Goal: Task Accomplishment & Management: Use online tool/utility

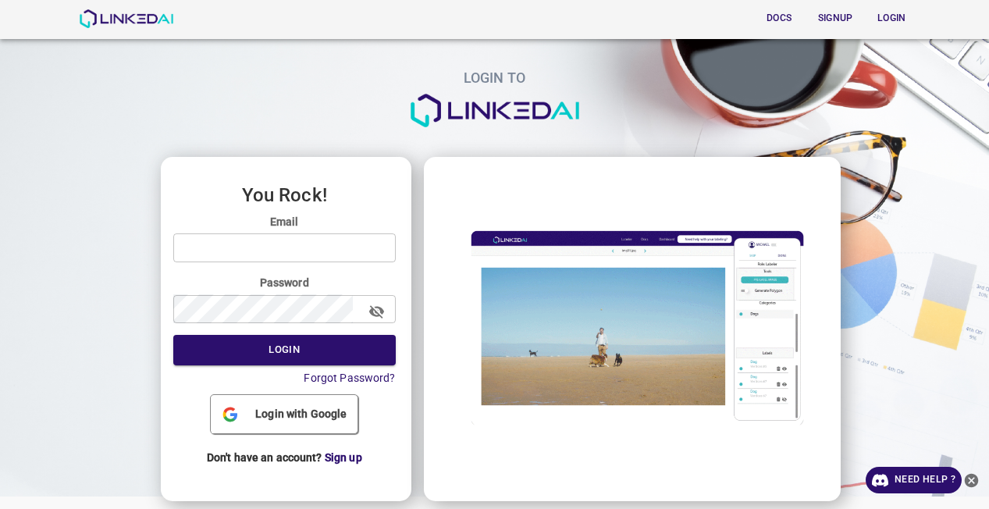
click at [300, 412] on span "Login with Google" at bounding box center [301, 414] width 104 height 16
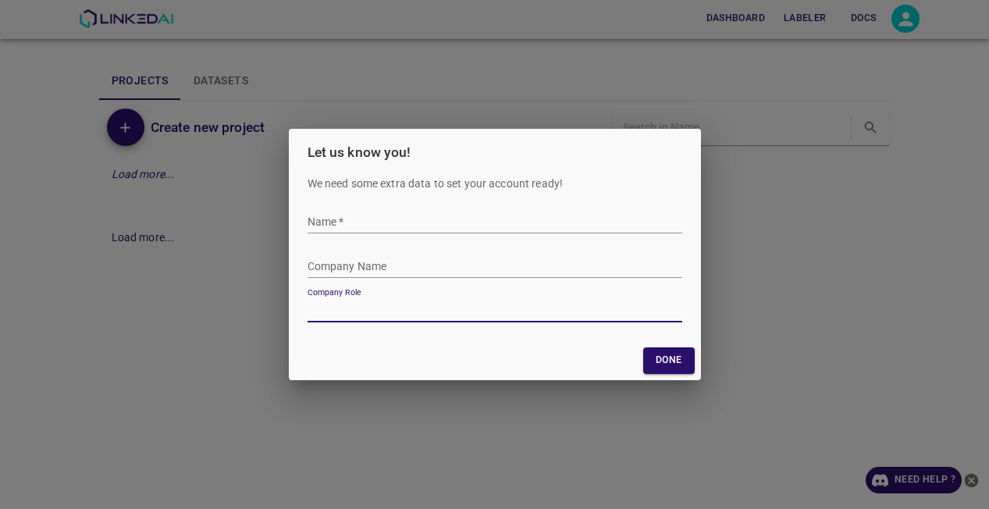
click at [425, 226] on input "Name   *" at bounding box center [494, 222] width 375 height 23
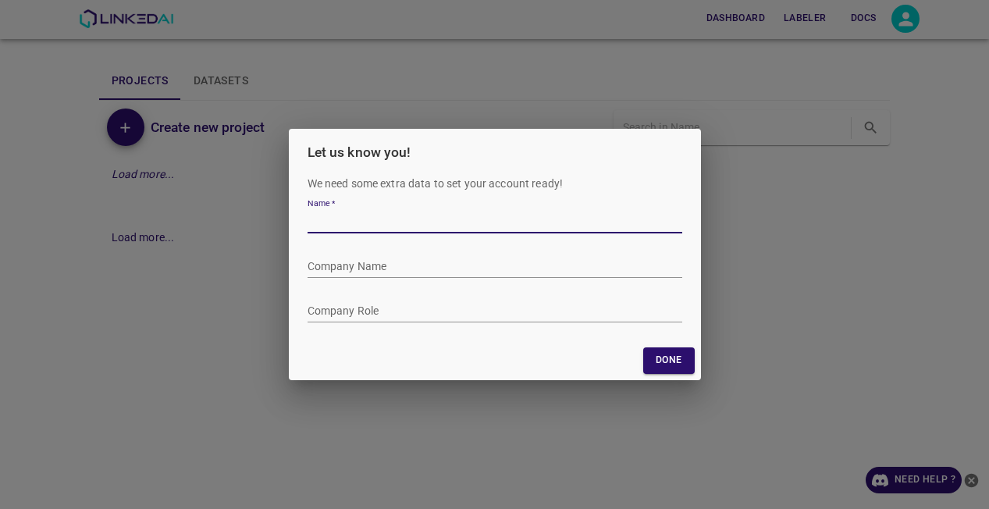
type input "[PERSON_NAME] [PERSON_NAME]"
click at [434, 306] on input "Company Role" at bounding box center [494, 311] width 375 height 23
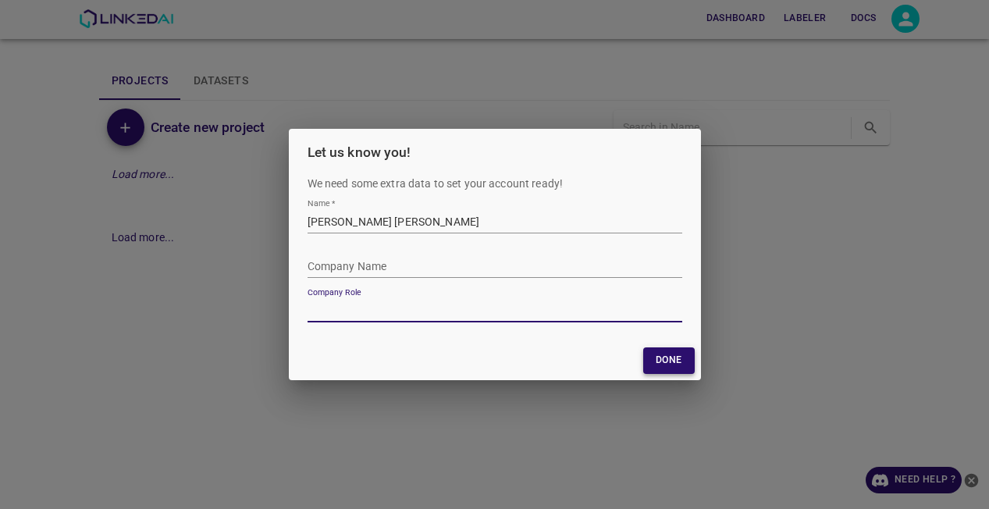
click at [670, 369] on button "Done" at bounding box center [668, 360] width 51 height 26
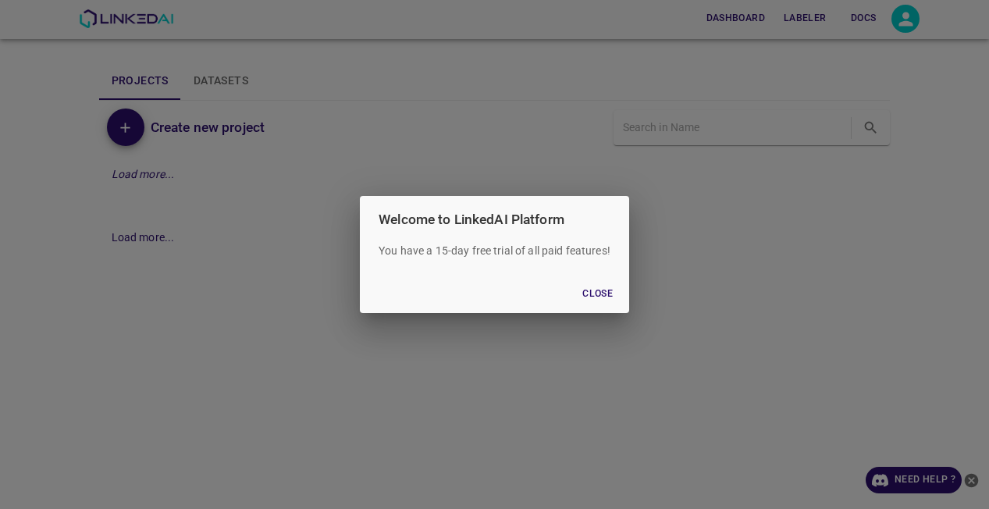
click at [591, 291] on button "Close" at bounding box center [598, 294] width 50 height 26
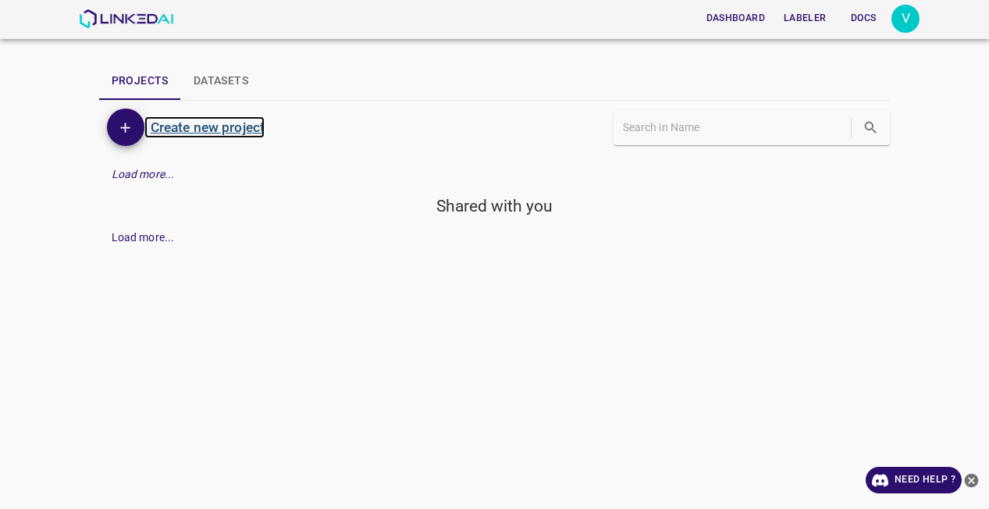
click at [222, 130] on h6 "Create new project" at bounding box center [208, 127] width 114 height 22
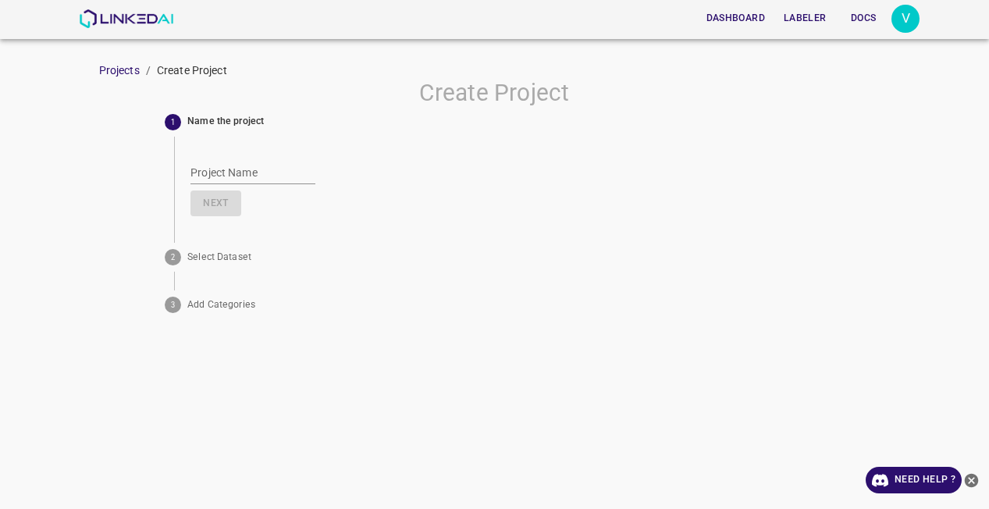
click at [232, 175] on input "Project Name" at bounding box center [252, 173] width 125 height 23
type input "MangoDDS"
click at [209, 211] on button "Next" at bounding box center [215, 203] width 50 height 26
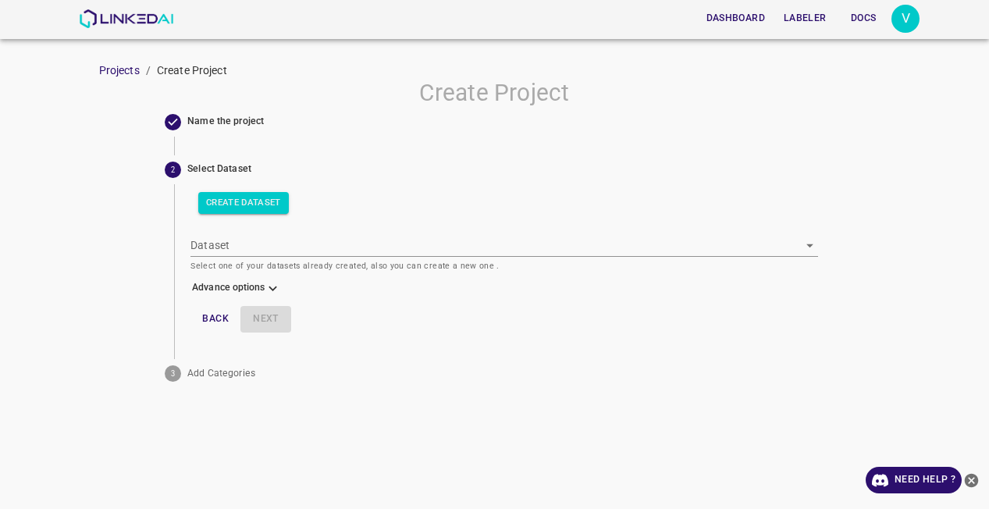
click at [243, 252] on body "Dashboard Labeler Docs V Projects / Create Project Create Project Name the proj…" at bounding box center [494, 254] width 989 height 509
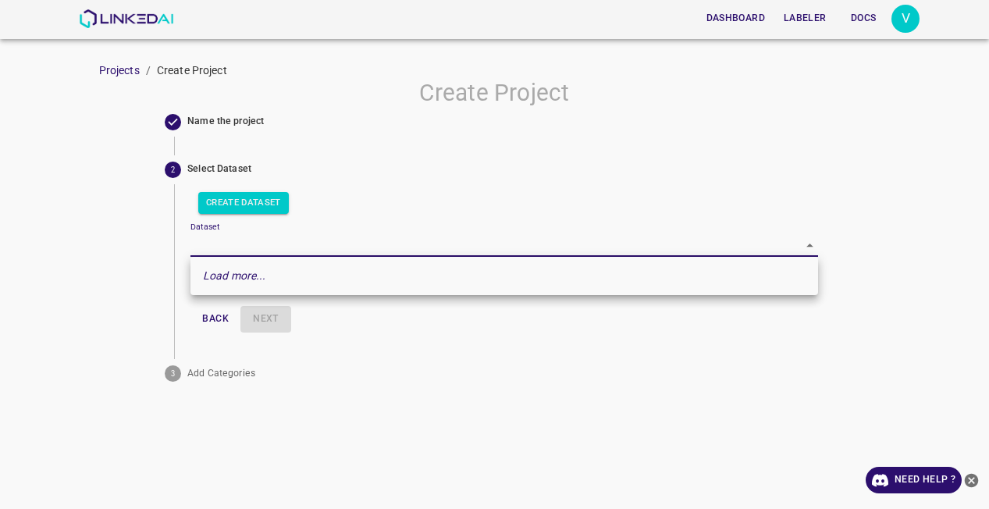
click at [246, 243] on div at bounding box center [494, 254] width 989 height 509
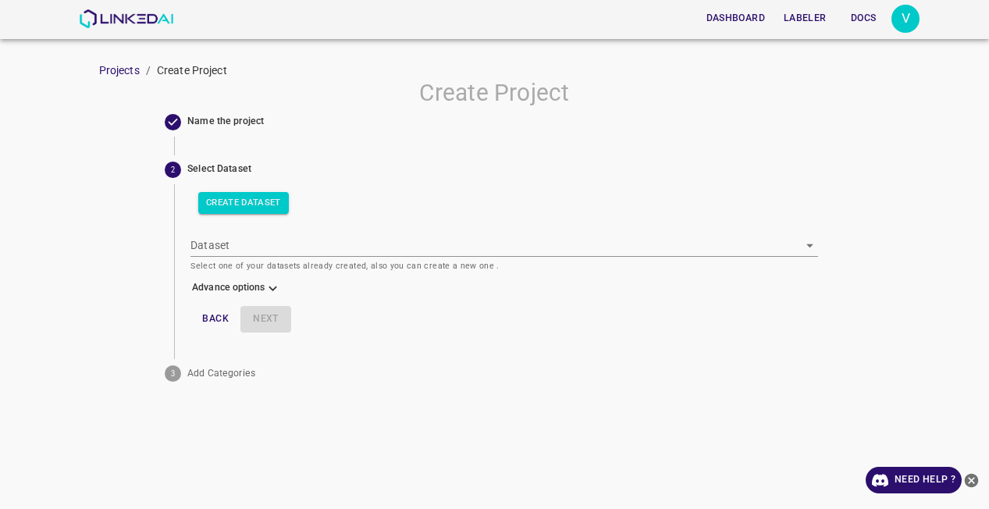
click at [248, 232] on div "Dataset ​ Select one of your datasets already created, also you can create a ne…" at bounding box center [503, 248] width 627 height 52
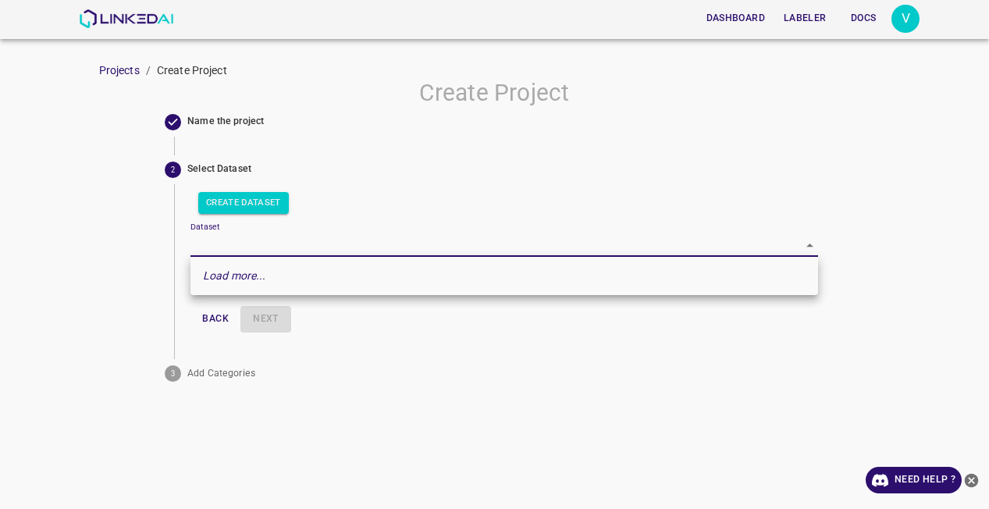
click at [246, 241] on body "Dashboard Labeler Docs V Projects / Create Project Create Project Name the proj…" at bounding box center [494, 254] width 989 height 509
click at [368, 320] on div at bounding box center [494, 254] width 989 height 509
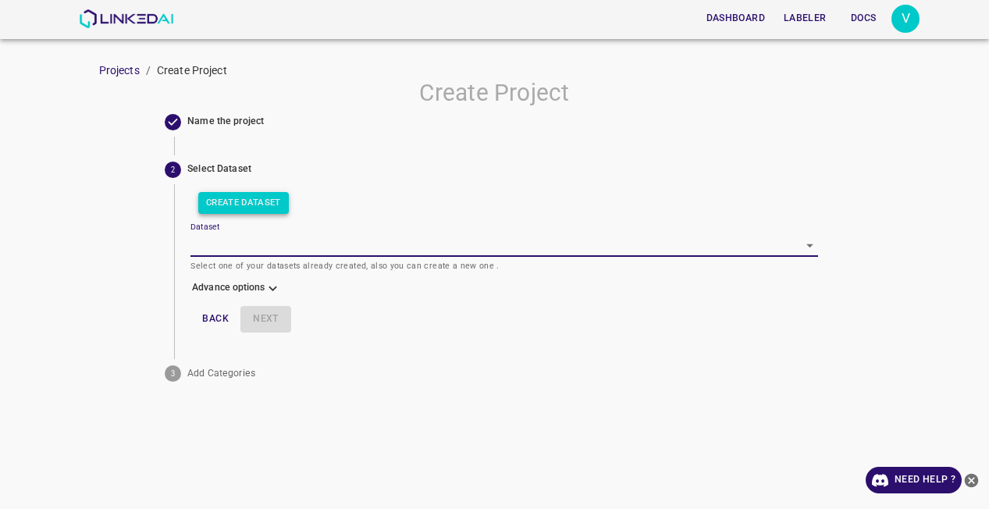
click at [260, 194] on button "Create Dataset" at bounding box center [243, 203] width 91 height 22
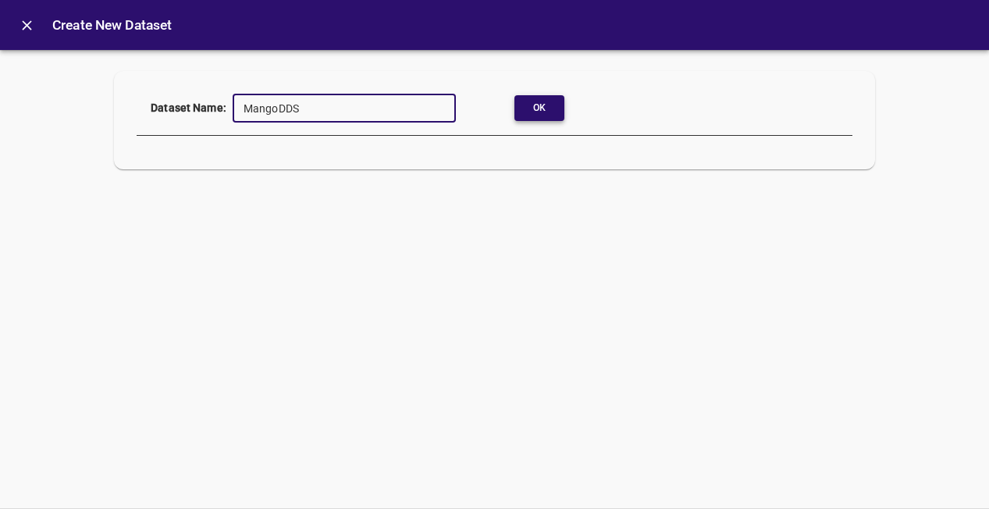
click at [542, 112] on button "Ok" at bounding box center [539, 108] width 50 height 26
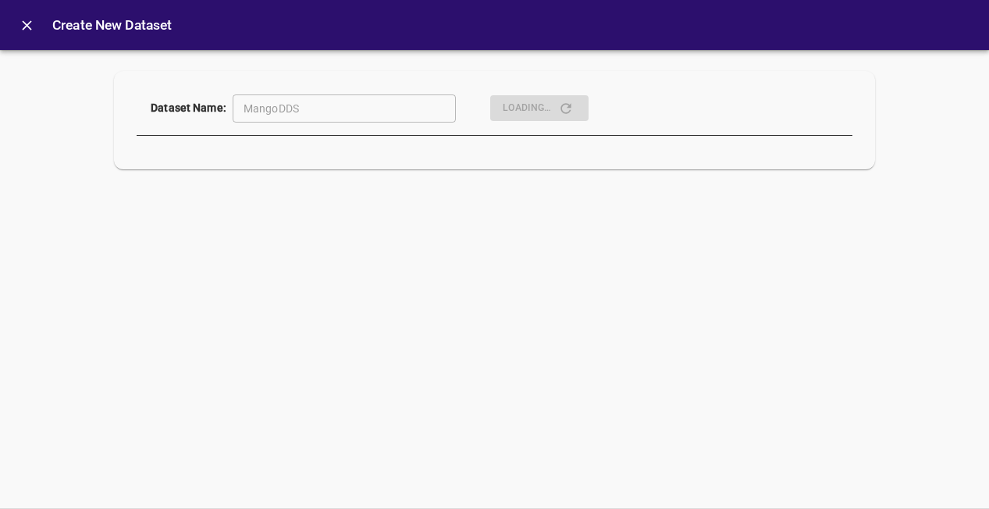
type input "[object Object]"
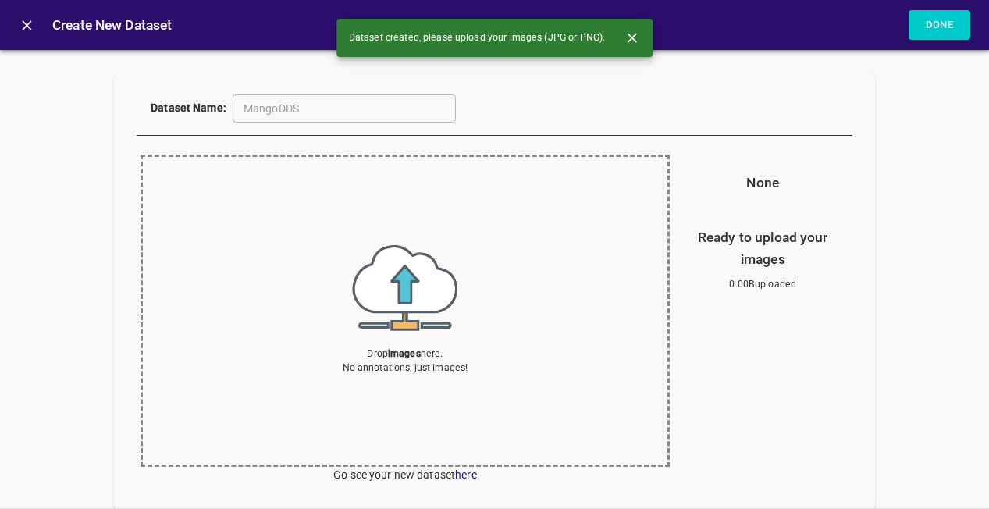
click at [386, 339] on div "Drop images here. No annotations, just images!" at bounding box center [406, 310] width 126 height 130
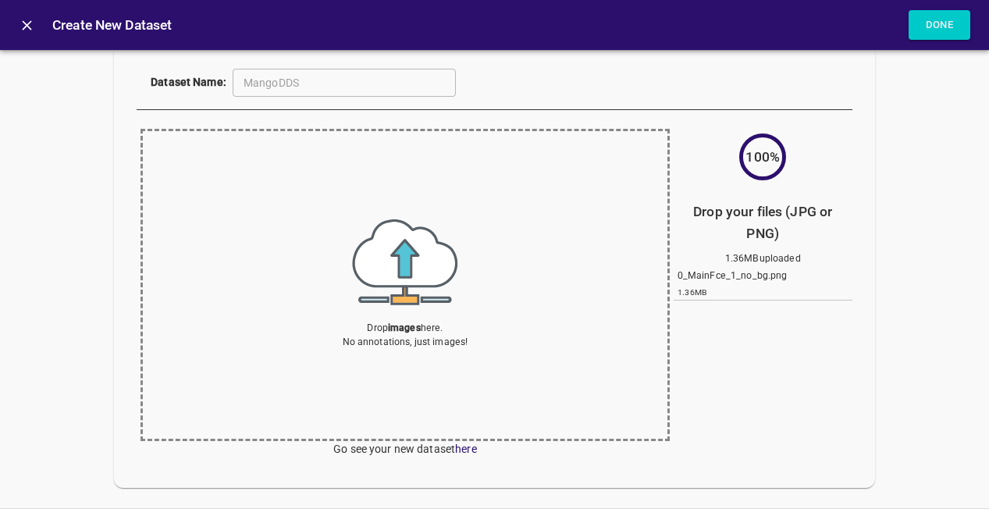
click at [416, 282] on img at bounding box center [404, 262] width 105 height 86
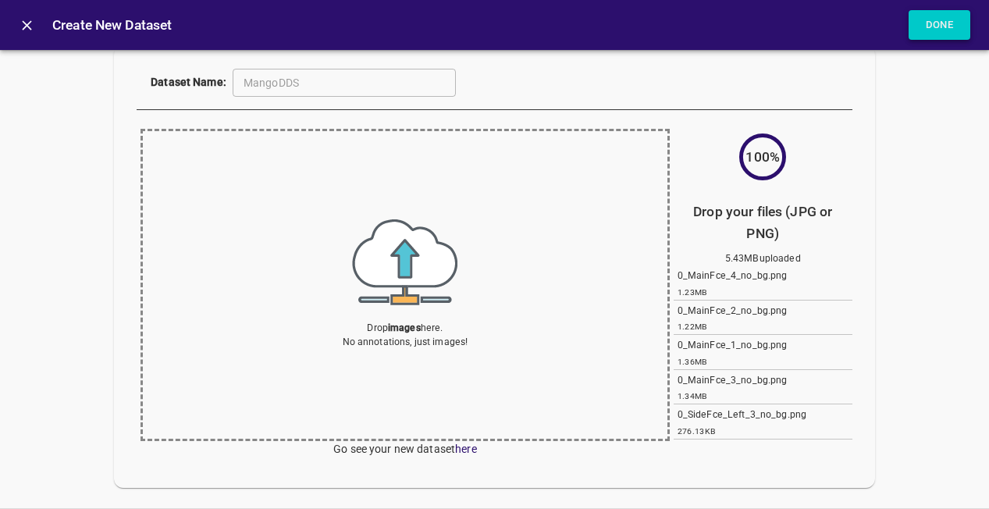
click at [939, 15] on button "Done" at bounding box center [939, 25] width 62 height 30
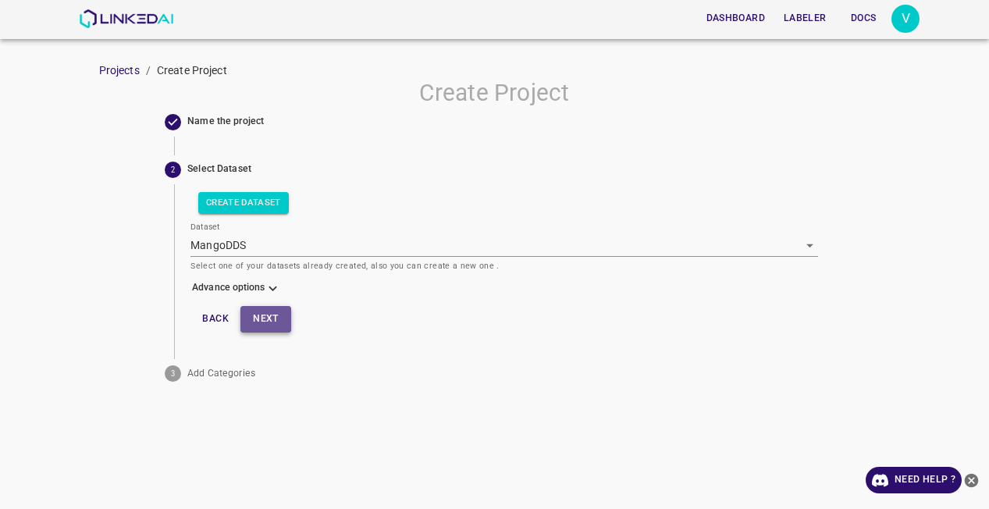
click at [278, 309] on button "Next" at bounding box center [265, 319] width 50 height 26
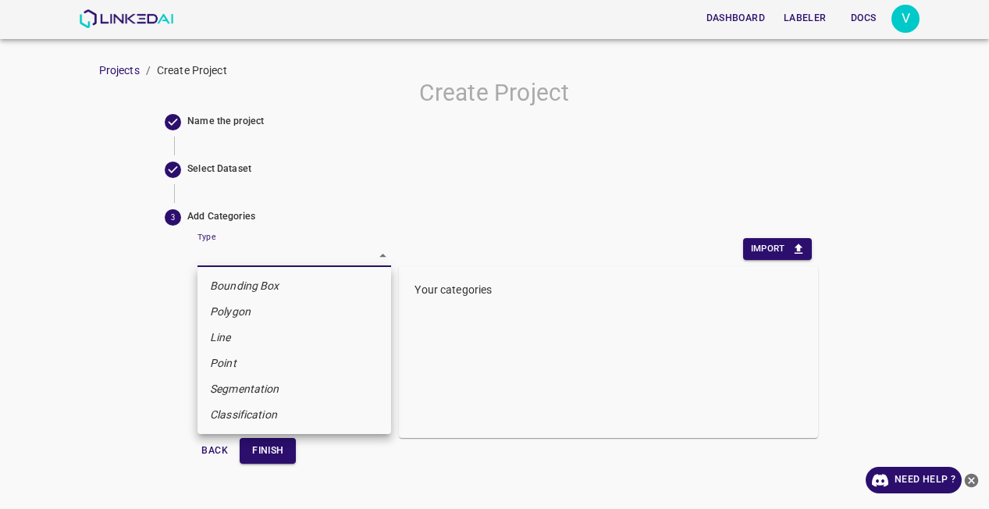
click at [363, 259] on body "Dashboard Labeler Docs V Projects / Create Project Create Project Name the proj…" at bounding box center [494, 254] width 989 height 509
click at [268, 382] on em "Segmentation" at bounding box center [244, 389] width 69 height 16
type input "segmentation"
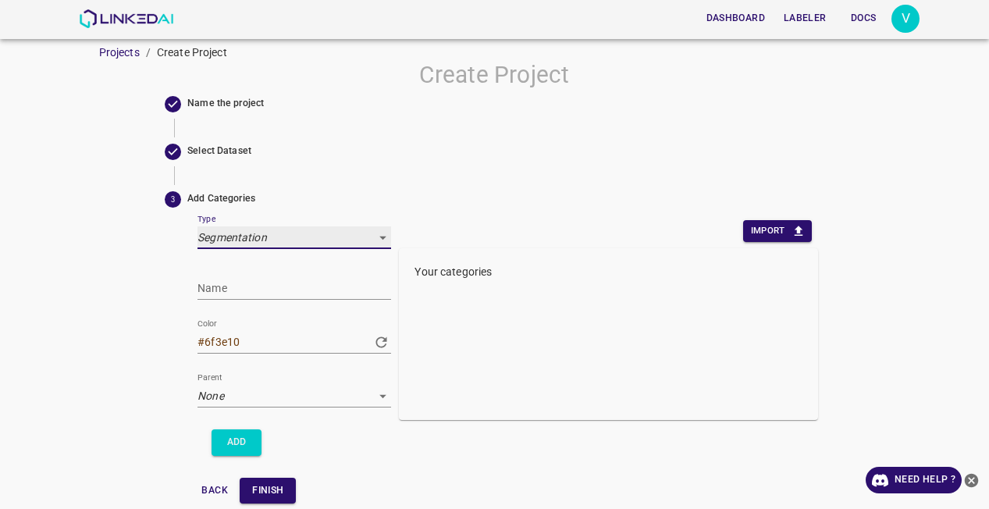
scroll to position [20, 0]
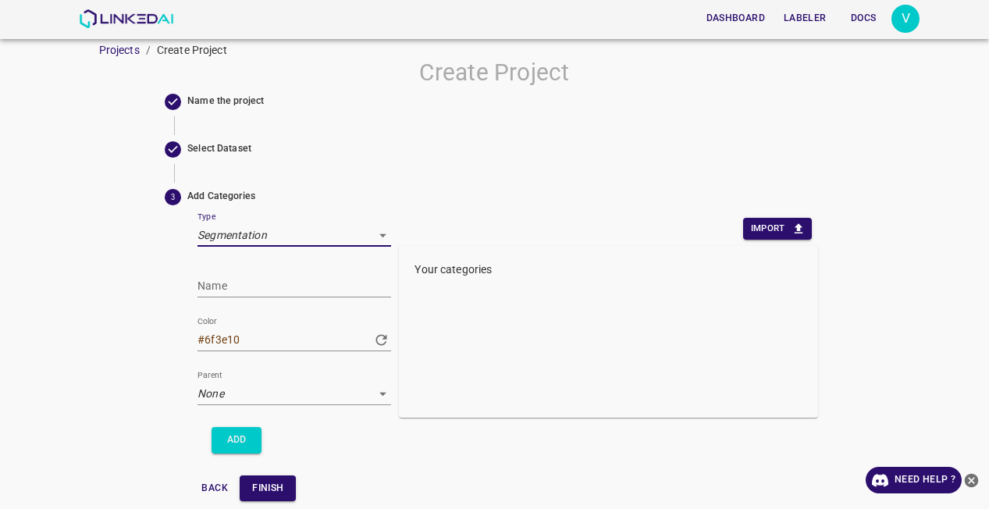
click at [328, 277] on input "Name" at bounding box center [294, 286] width 194 height 23
type input "disease"
click at [239, 438] on button "Add" at bounding box center [236, 440] width 50 height 26
type input "#520ba1"
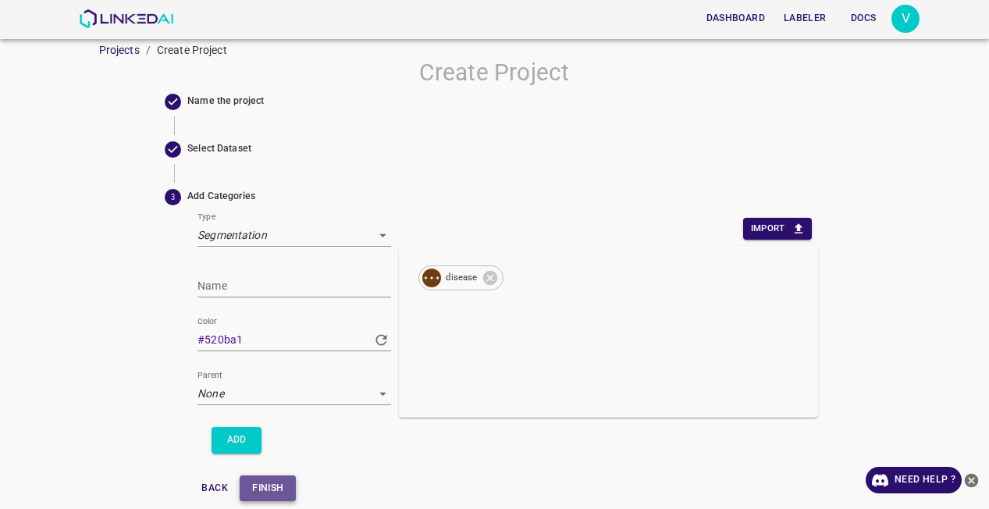
click at [252, 481] on button "Finish" at bounding box center [268, 488] width 56 height 26
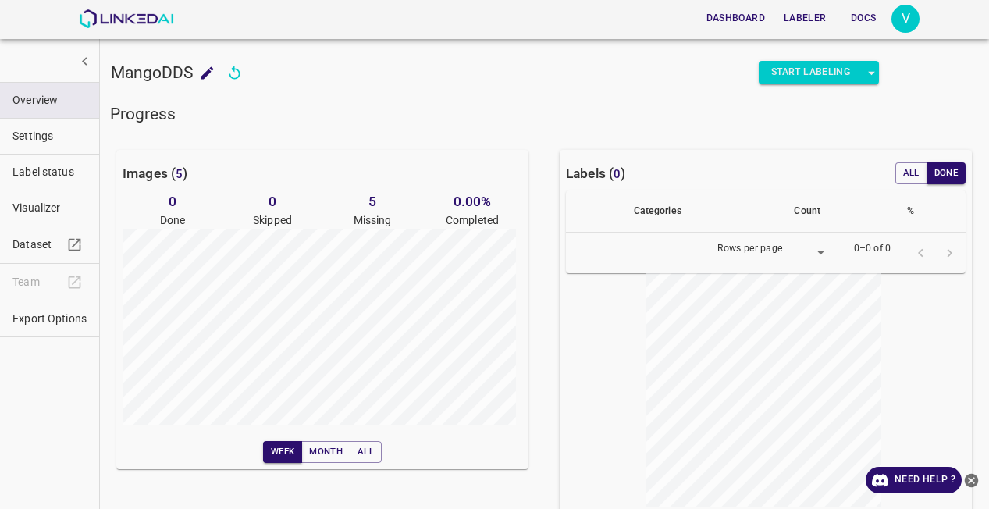
click at [791, 76] on button "Start Labeling" at bounding box center [811, 72] width 105 height 23
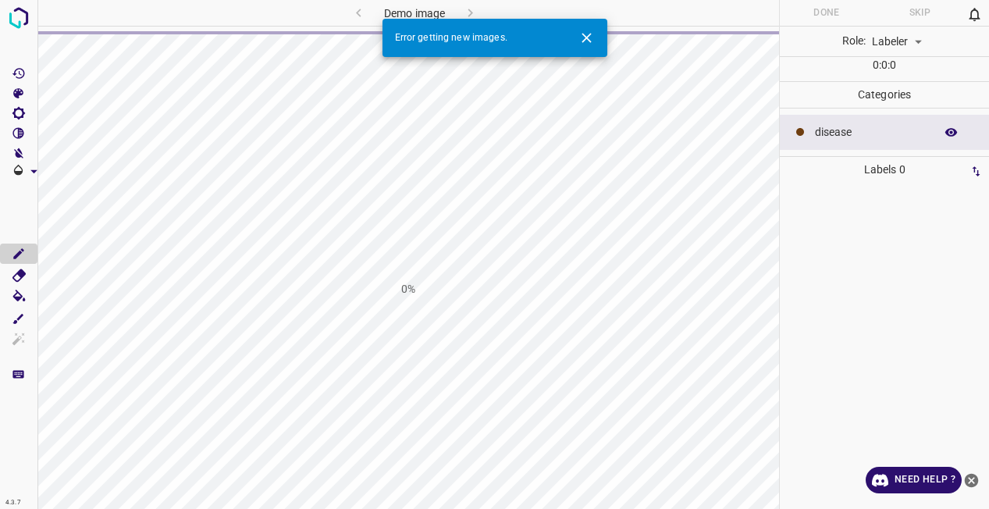
click at [130, 319] on div "0%" at bounding box center [407, 288] width 741 height 509
click at [24, 382] on shortcuts"] "[H] Keyboard shortcuts" at bounding box center [18, 374] width 37 height 20
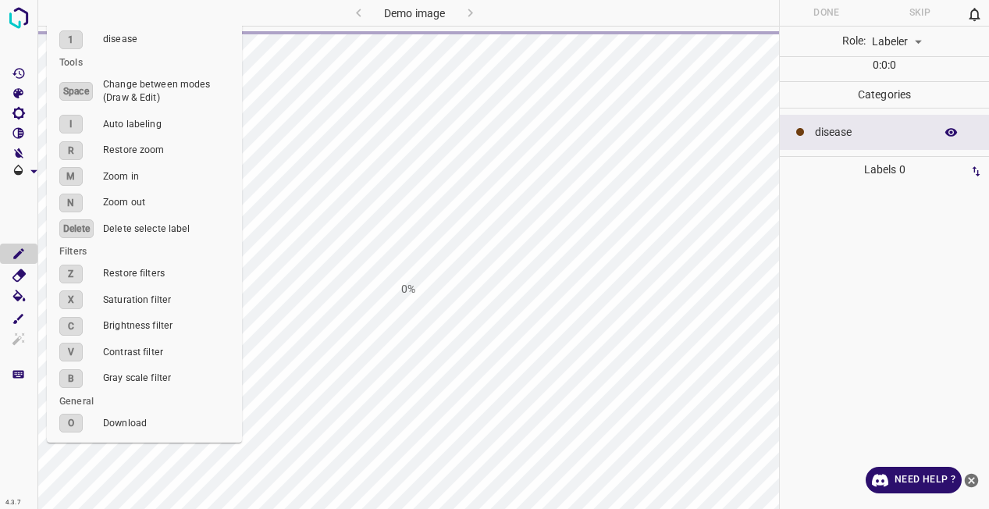
click at [441, 180] on div "0%" at bounding box center [407, 288] width 741 height 509
click at [327, 149] on div "0%" at bounding box center [407, 288] width 741 height 509
click at [851, 204] on div at bounding box center [884, 346] width 200 height 326
click at [34, 171] on icon "Add/Remove Transparency" at bounding box center [33, 170] width 7 height 3
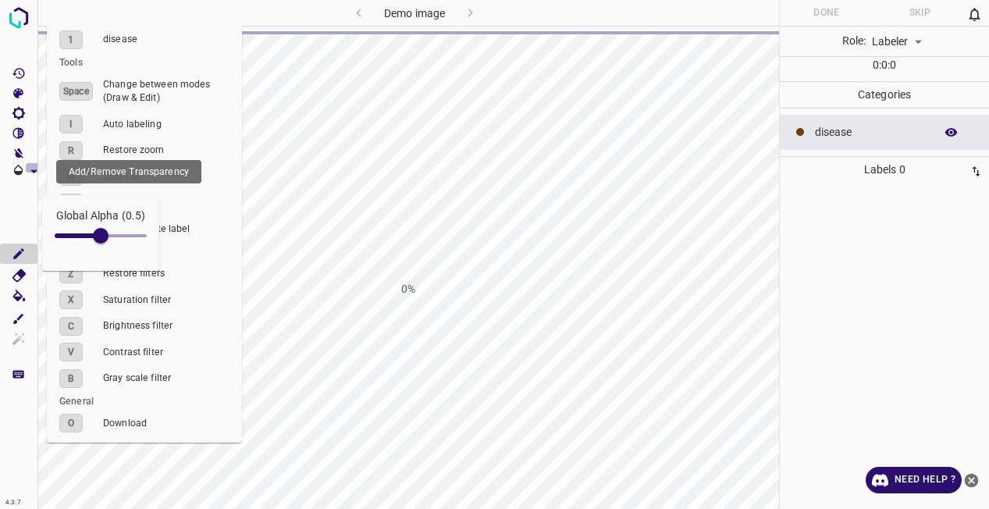
click at [33, 171] on icon "Add/Remove Transparency" at bounding box center [33, 170] width 7 height 3
click at [26, 23] on img at bounding box center [19, 18] width 28 height 28
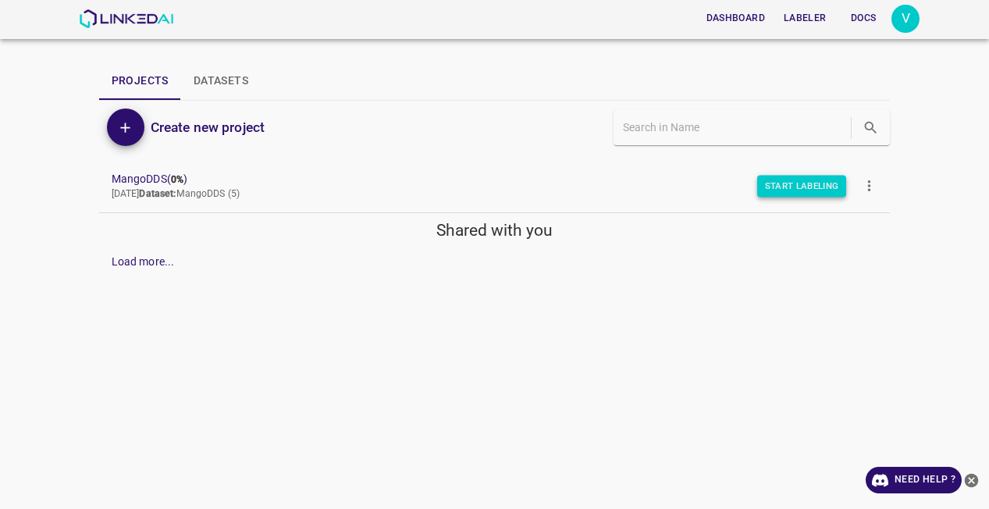
click at [791, 184] on button "Start Labeling" at bounding box center [802, 186] width 90 height 22
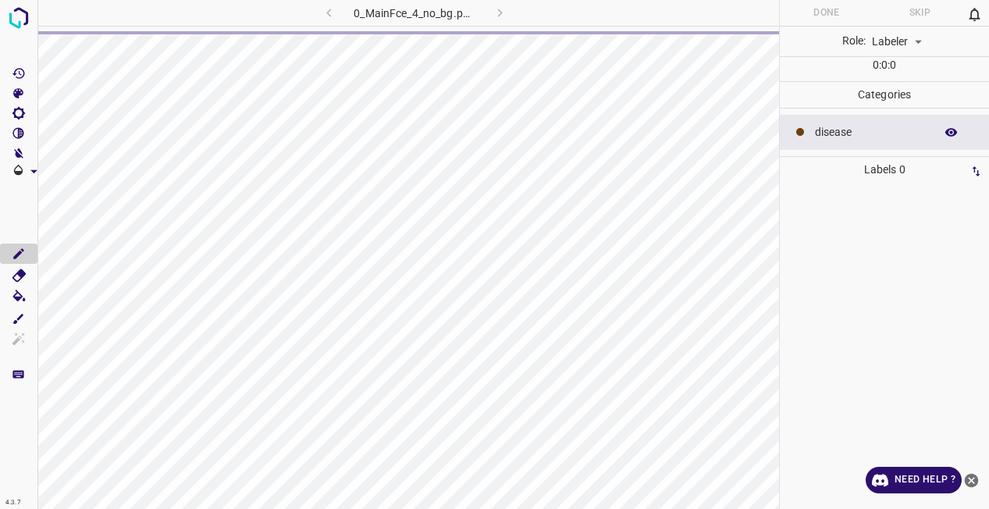
scroll to position [0, 26]
click at [12, 504] on div "4.3.7" at bounding box center [13, 502] width 23 height 12
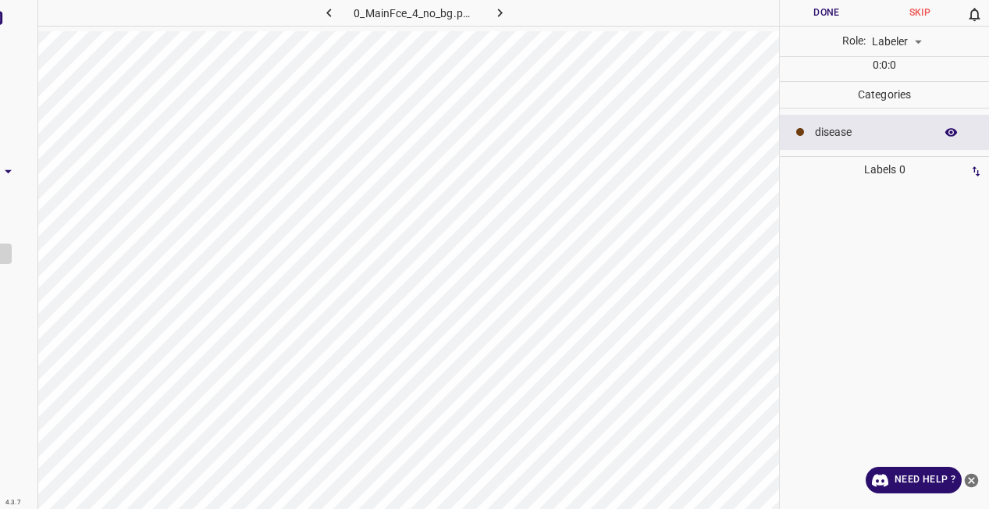
click at [8, 500] on div "4.3.7" at bounding box center [13, 502] width 23 height 12
click at [6, 504] on div "4.3.7" at bounding box center [13, 502] width 23 height 12
click at [7, 503] on div "4.3.7" at bounding box center [13, 502] width 23 height 12
click at [19, 173] on div "Add/Remove Transparency" at bounding box center [69, 172] width 115 height 20
click at [328, 16] on icon "button" at bounding box center [329, 13] width 16 height 16
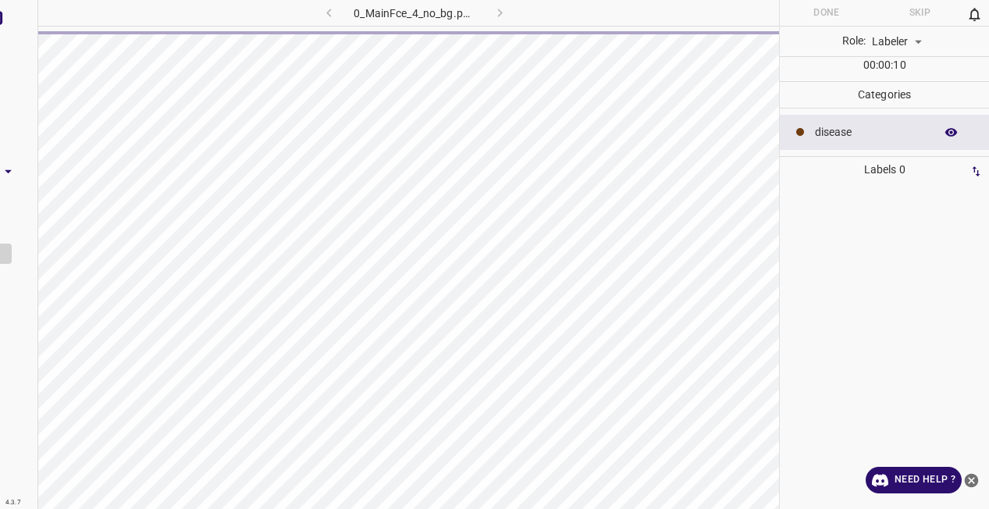
click at [5, 501] on div "4.3.7" at bounding box center [13, 502] width 23 height 12
click at [7, 500] on div "4.3.7" at bounding box center [13, 502] width 23 height 12
click at [9, 499] on div "4.3.7" at bounding box center [13, 502] width 23 height 12
click at [10, 500] on div "4.3.7" at bounding box center [13, 502] width 23 height 12
click at [9, 504] on div "4.3.7" at bounding box center [13, 502] width 23 height 12
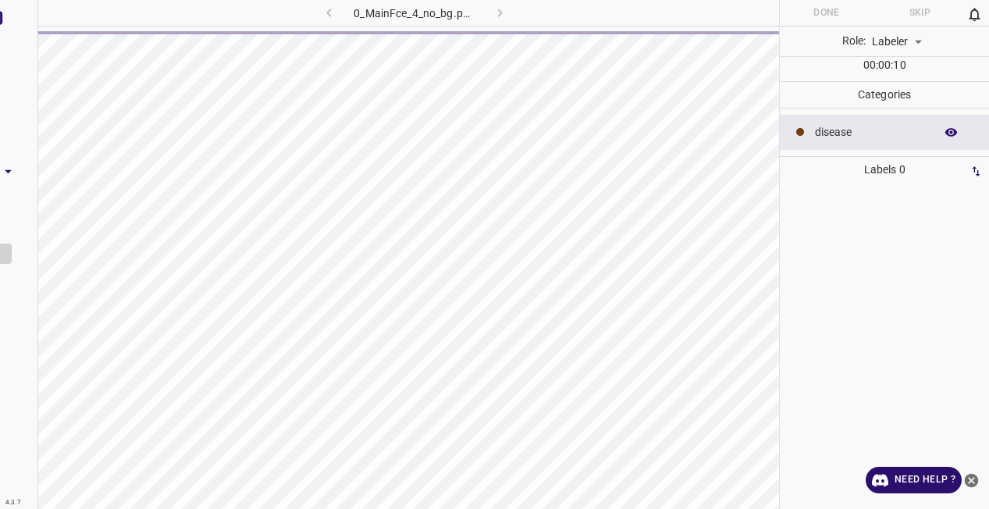
click at [9, 503] on div "4.3.7" at bounding box center [13, 502] width 23 height 12
click at [9, 501] on div "4.3.7" at bounding box center [13, 502] width 23 height 12
click at [9, 498] on div "4.3.7" at bounding box center [13, 502] width 23 height 12
click at [11, 498] on div "4.3.7" at bounding box center [13, 502] width 23 height 12
click at [11, 499] on div "4.3.7" at bounding box center [13, 502] width 23 height 12
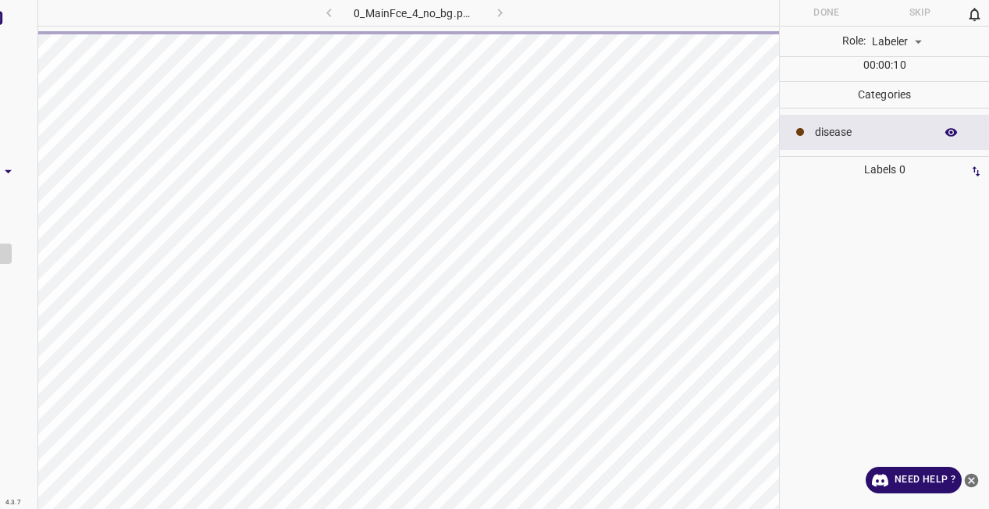
click at [11, 499] on div "4.3.7" at bounding box center [13, 502] width 23 height 12
click at [12, 500] on div "4.3.7" at bounding box center [13, 502] width 23 height 12
click at [11, 500] on div "4.3.7" at bounding box center [13, 502] width 23 height 12
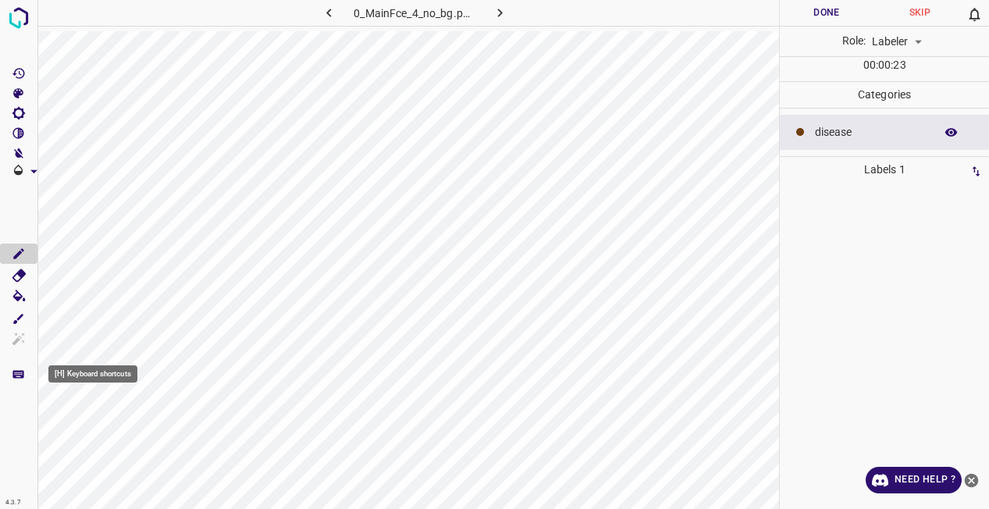
click at [18, 375] on icon "[H] Keyboard shortcuts" at bounding box center [19, 374] width 12 height 8
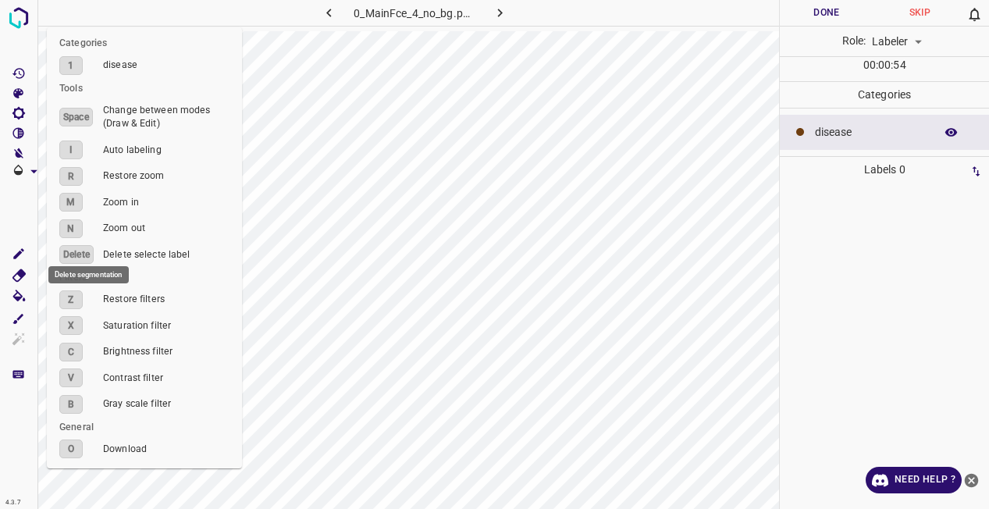
click at [19, 279] on icon "Delete segmentation" at bounding box center [18, 274] width 13 height 12
click at [20, 286] on button "Paint" at bounding box center [18, 297] width 37 height 23
click at [15, 277] on icon "Delete segmentation" at bounding box center [19, 275] width 16 height 16
click at [19, 272] on icon "Delete segmentation" at bounding box center [18, 274] width 13 height 12
click at [12, 277] on icon "Delete segmentation" at bounding box center [18, 274] width 13 height 12
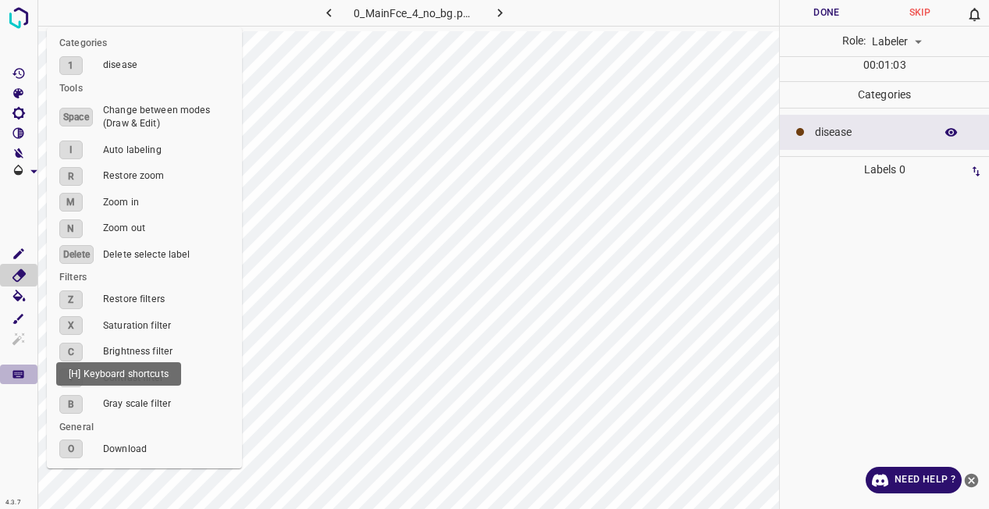
click at [23, 374] on icon "[H] Keyboard shortcuts" at bounding box center [19, 374] width 12 height 8
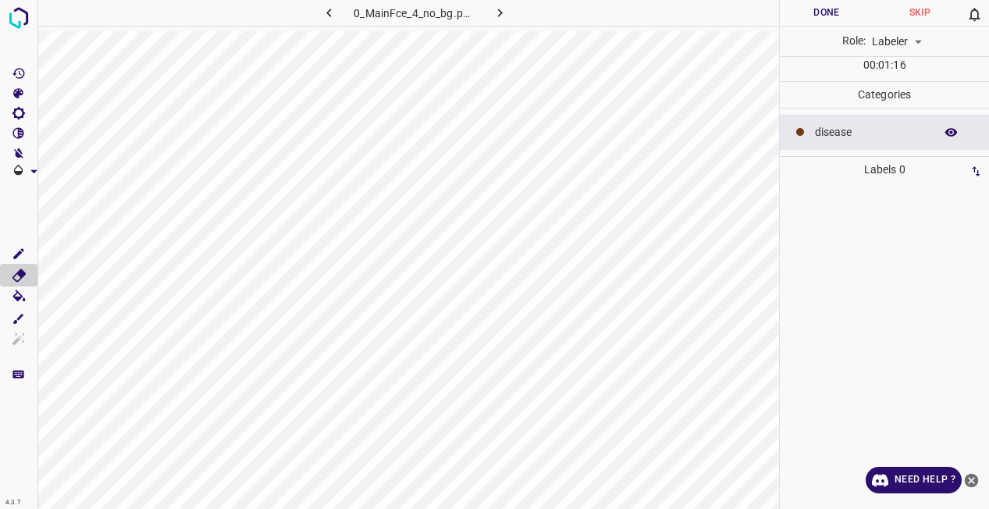
click at [14, 380] on icon "[H] Keyboard shortcuts" at bounding box center [19, 375] width 14 height 14
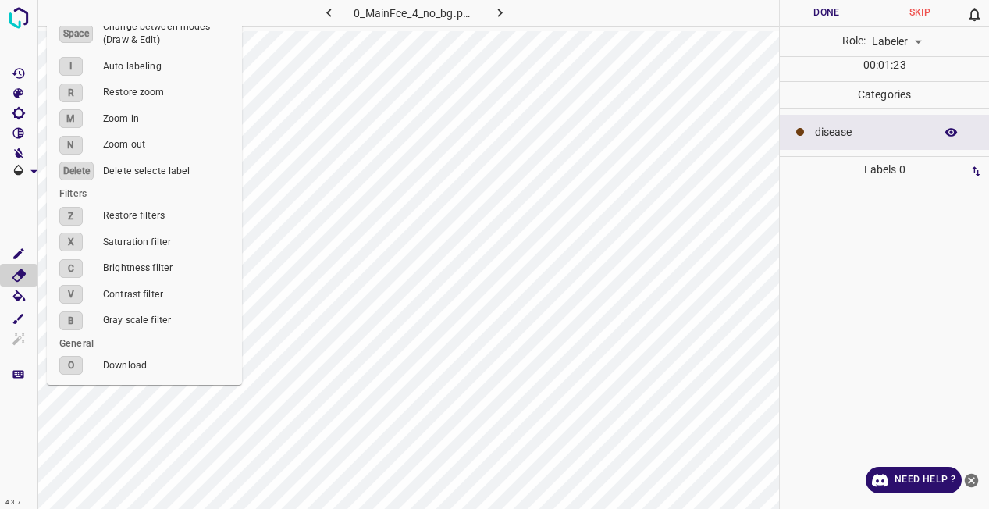
click at [19, 382] on shortcuts"] "[H] Keyboard shortcuts" at bounding box center [18, 374] width 37 height 20
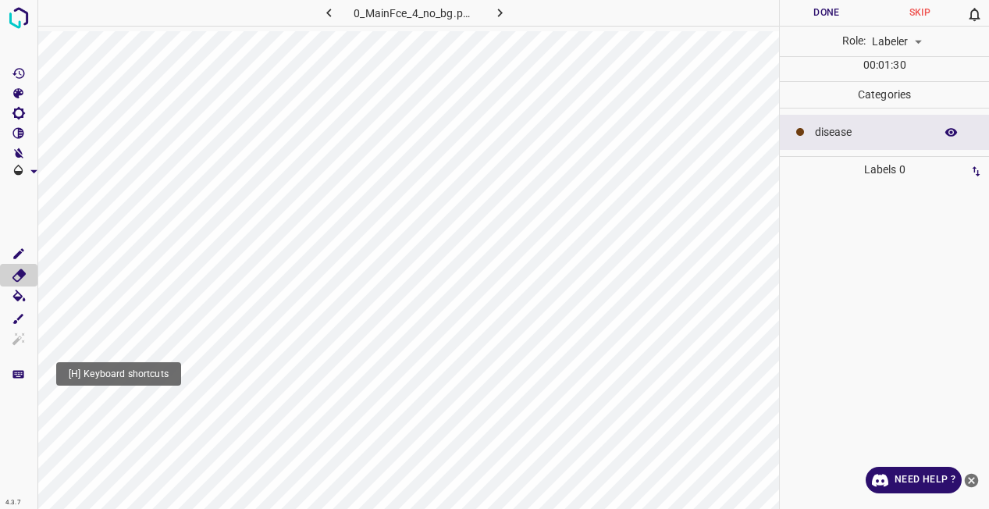
click at [15, 385] on div at bounding box center [19, 254] width 38 height 509
click at [13, 371] on icon "[H] Keyboard shortcuts" at bounding box center [19, 374] width 12 height 8
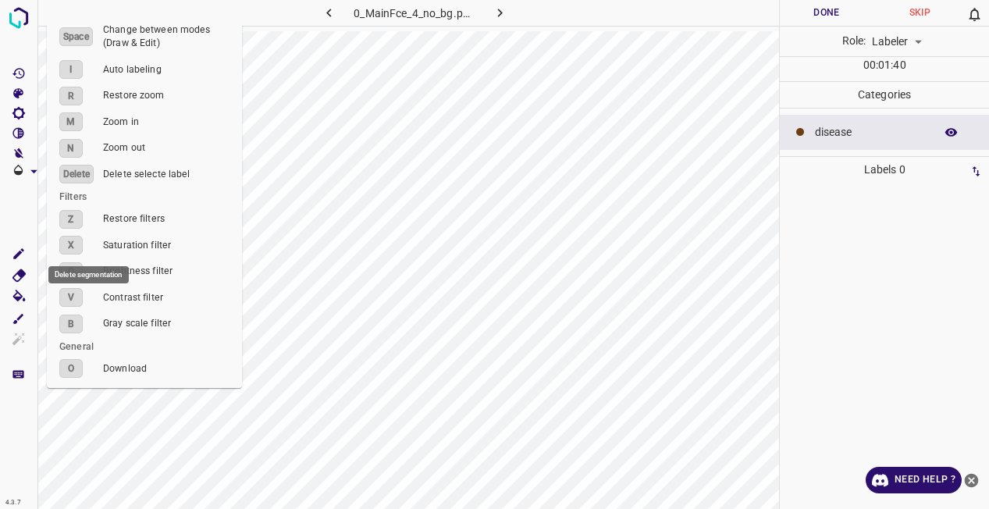
click at [18, 279] on icon "Delete segmentation" at bounding box center [19, 275] width 16 height 16
click at [17, 285] on button "Delete segmentation" at bounding box center [18, 275] width 37 height 23
click at [17, 281] on icon "Delete segmentation" at bounding box center [18, 274] width 13 height 12
click at [17, 277] on icon "Delete segmentation" at bounding box center [19, 275] width 16 height 16
click at [16, 275] on icon "Delete segmentation" at bounding box center [19, 275] width 16 height 16
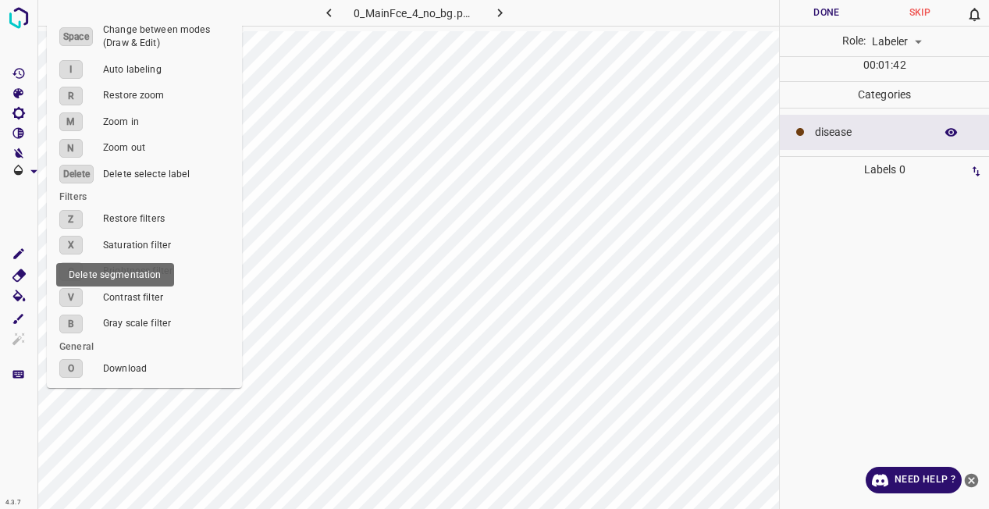
click at [19, 277] on icon "Delete segmentation" at bounding box center [19, 275] width 16 height 16
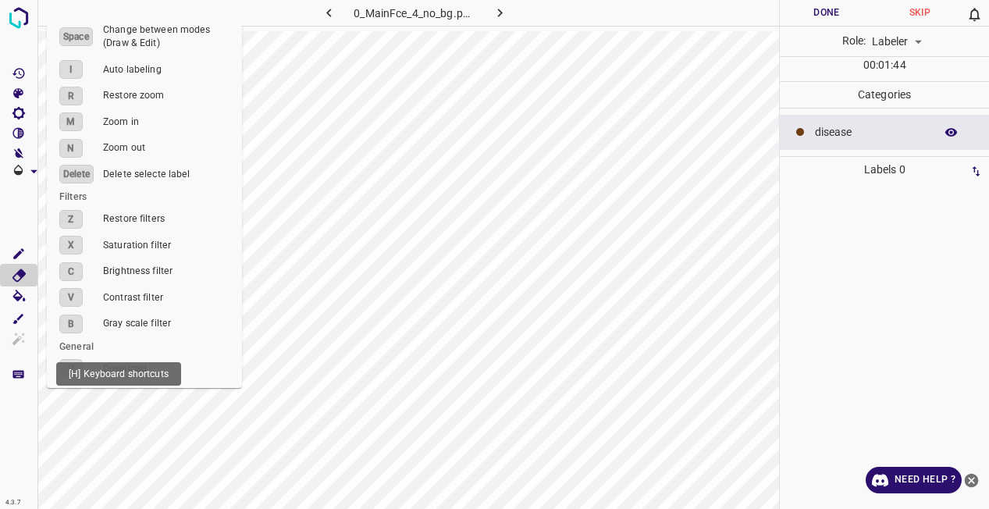
click at [20, 376] on icon "[H] Keyboard shortcuts" at bounding box center [19, 375] width 14 height 14
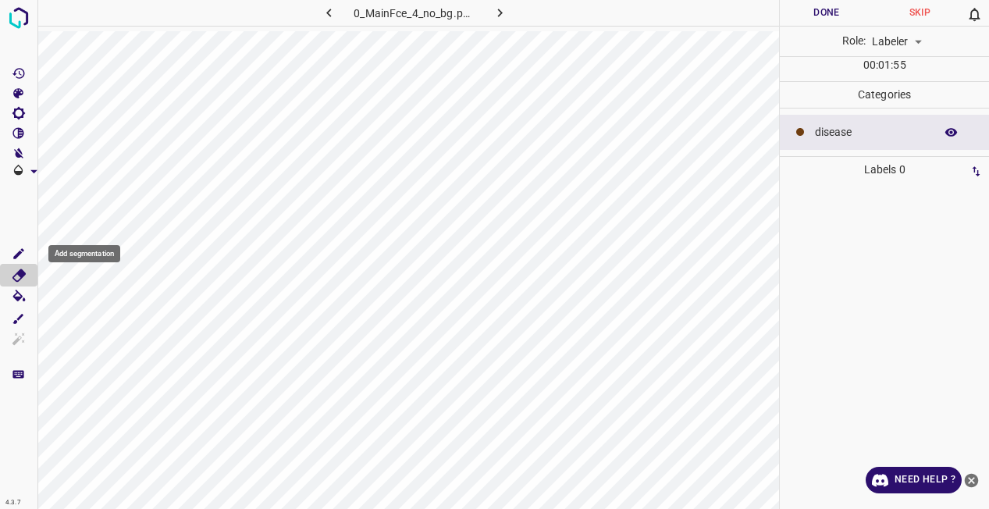
click at [11, 253] on button "Add segmentation" at bounding box center [18, 253] width 37 height 20
click at [25, 261] on button "Add segmentation" at bounding box center [18, 253] width 37 height 20
click at [17, 255] on icon "Add segmentation" at bounding box center [18, 253] width 10 height 10
click at [939, 198] on icon at bounding box center [940, 199] width 19 height 19
click at [939, 198] on div at bounding box center [884, 346] width 200 height 326
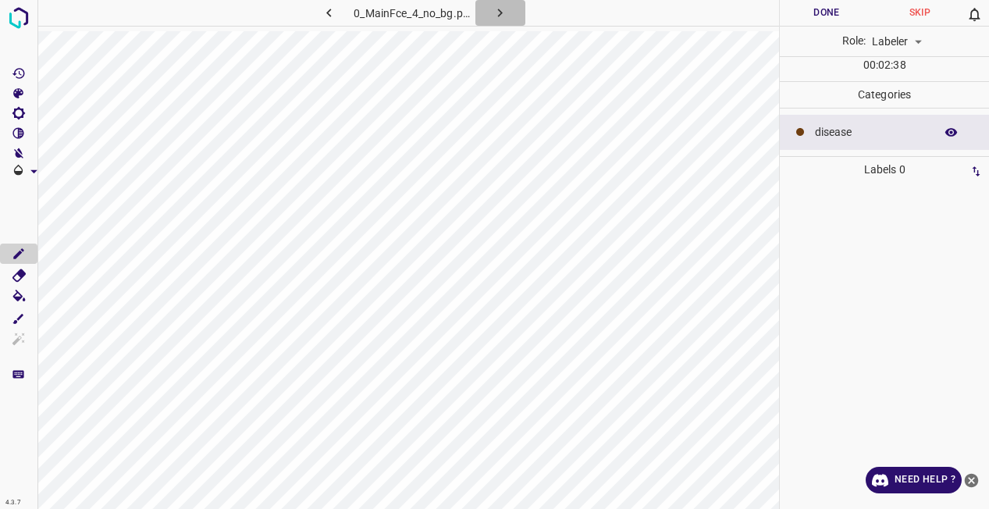
click at [495, 8] on icon "button" at bounding box center [500, 13] width 16 height 16
click at [15, 252] on icon "Add segmentation" at bounding box center [19, 254] width 14 height 14
click at [17, 298] on icon "Paint" at bounding box center [18, 296] width 12 height 12
click at [12, 325] on button "AutoPoly" at bounding box center [18, 319] width 37 height 20
click at [21, 321] on icon "AutoPoly" at bounding box center [19, 319] width 14 height 14
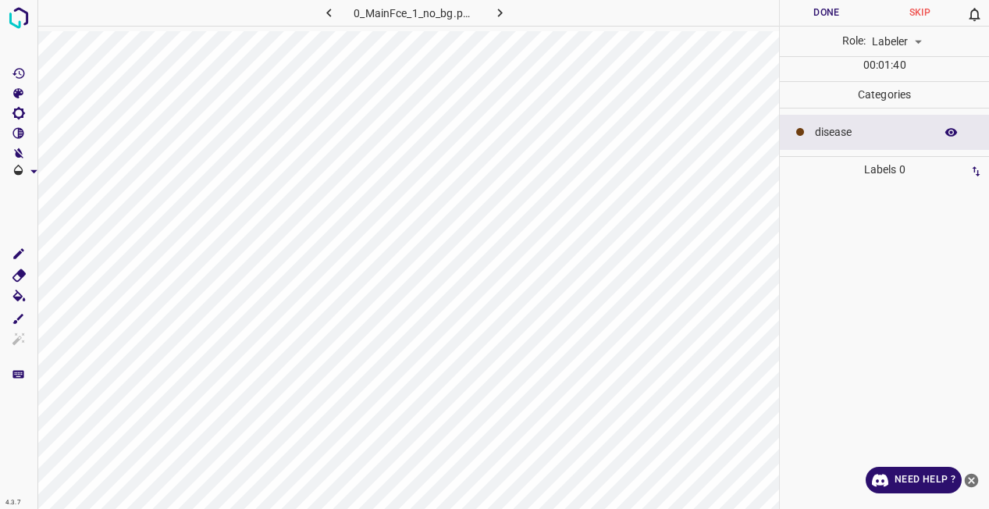
click at [357, 339] on div at bounding box center [407, 285] width 741 height 509
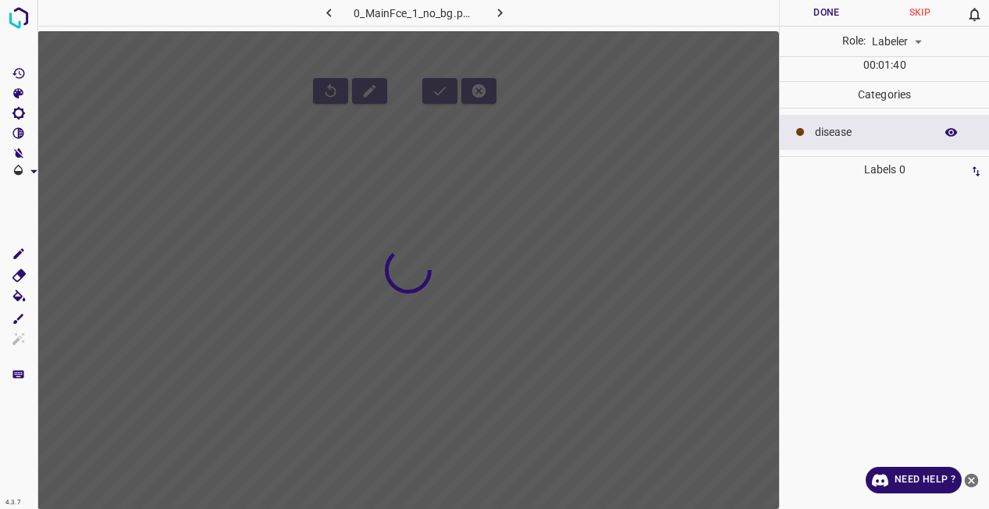
click at [358, 339] on div at bounding box center [407, 270] width 741 height 478
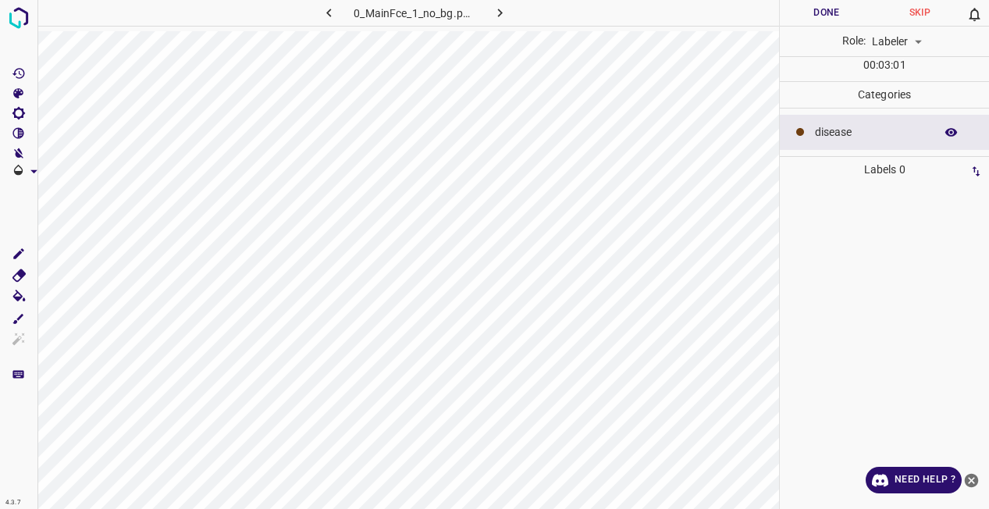
click at [252, 261] on div at bounding box center [407, 285] width 741 height 509
click at [354, 334] on div at bounding box center [407, 285] width 741 height 509
click at [361, 343] on div at bounding box center [407, 285] width 741 height 509
click at [23, 245] on button "Add segmentation" at bounding box center [18, 253] width 37 height 20
